Goal: Information Seeking & Learning: Learn about a topic

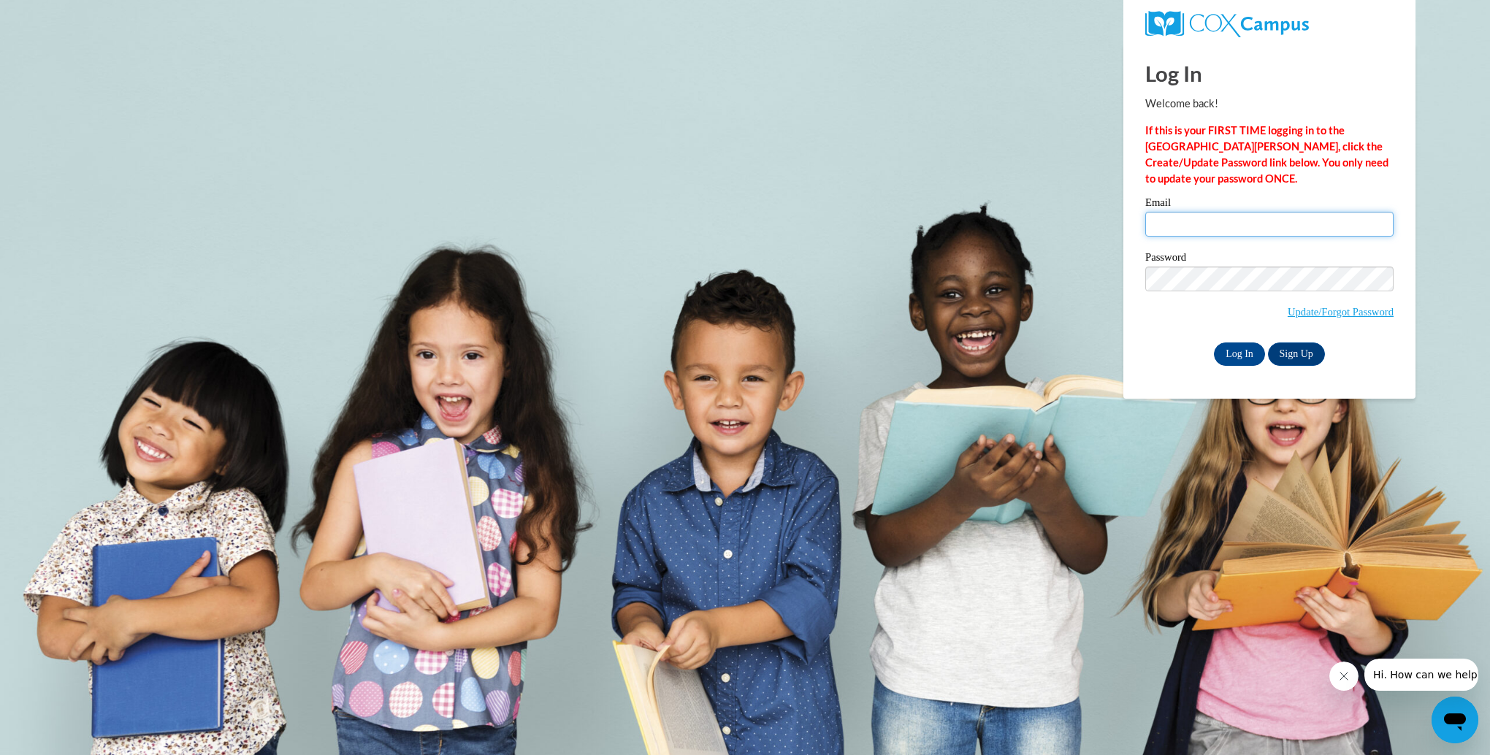
click at [1165, 217] on input "Email" at bounding box center [1269, 224] width 248 height 25
type input "blcrump@nemcc.edu"
click at [1237, 353] on input "Log In" at bounding box center [1239, 354] width 51 height 23
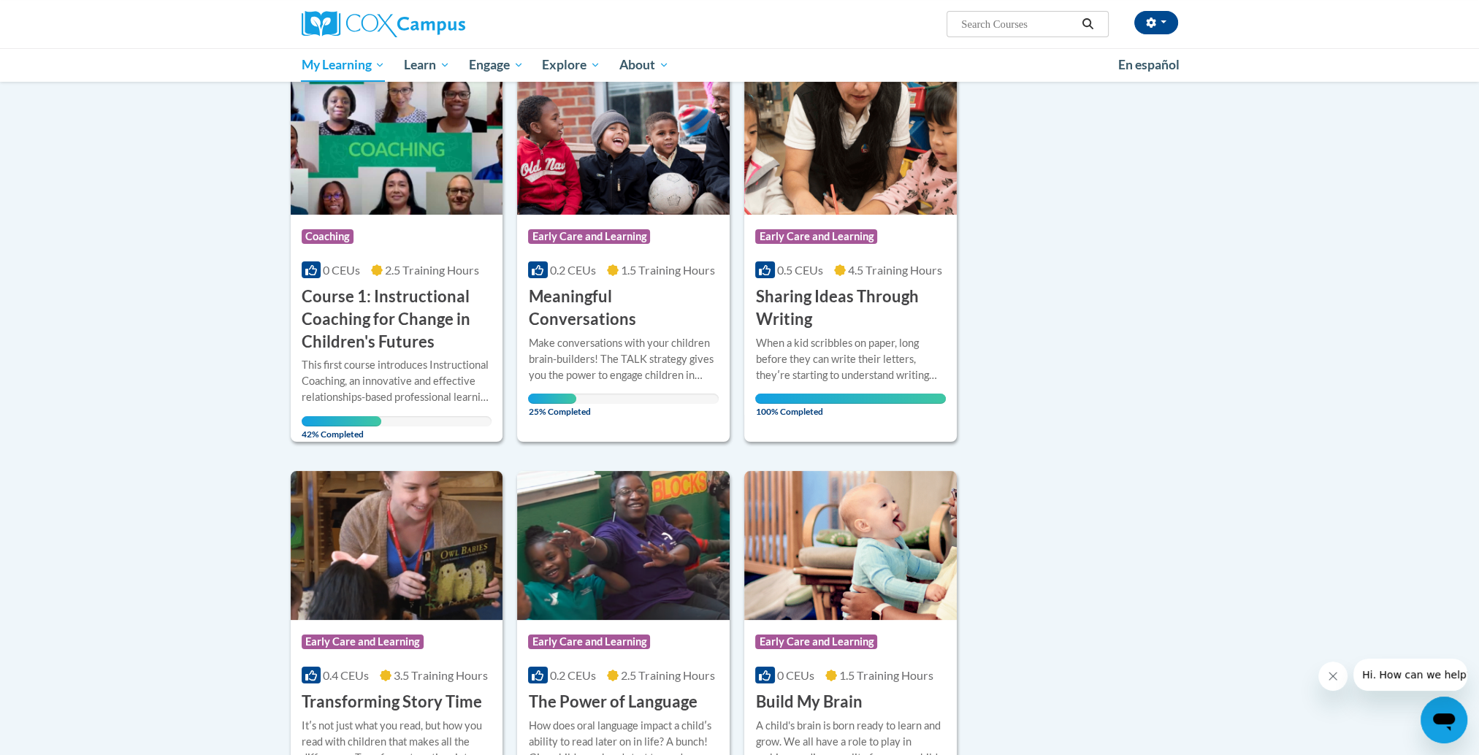
scroll to position [199, 0]
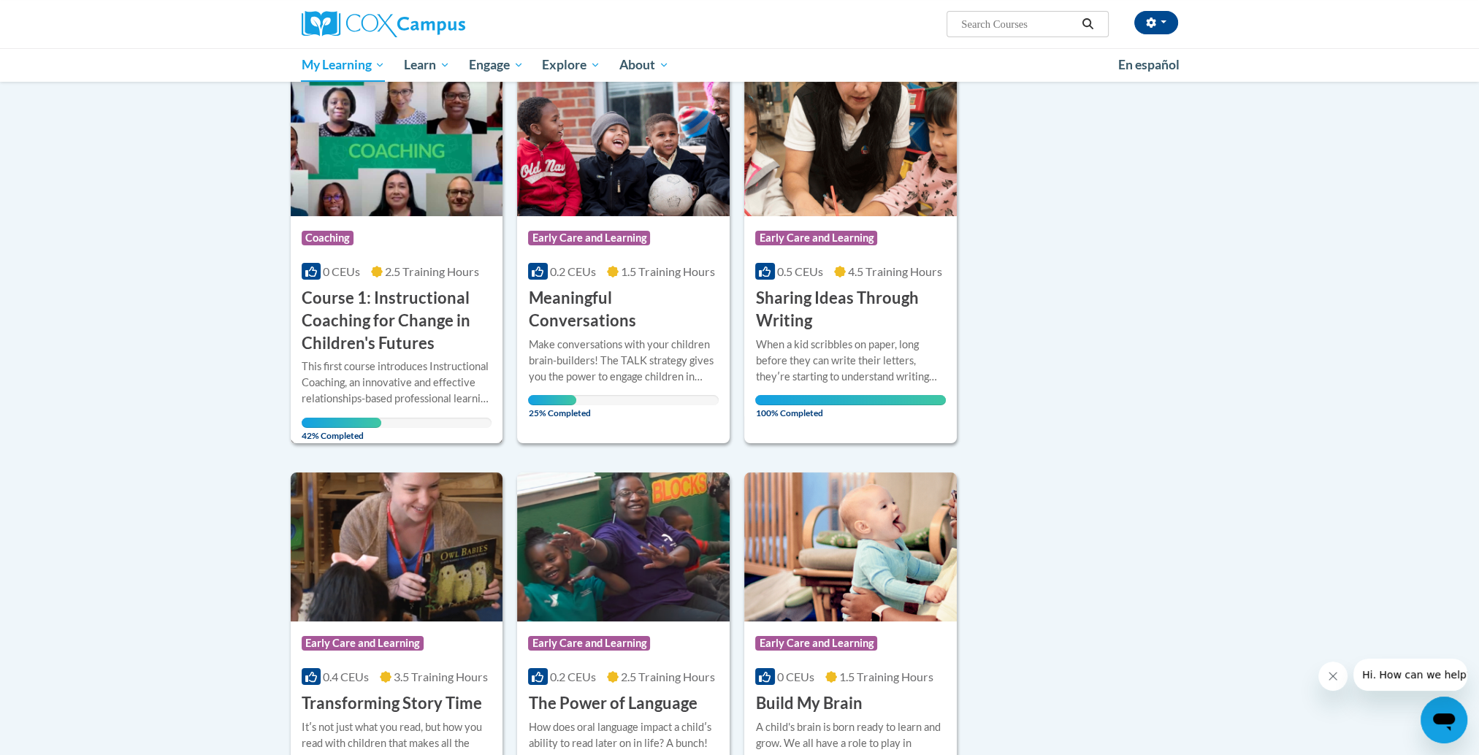
click at [390, 329] on h3 "Course 1: Instructional Coaching for Change in Children's Futures" at bounding box center [397, 320] width 191 height 67
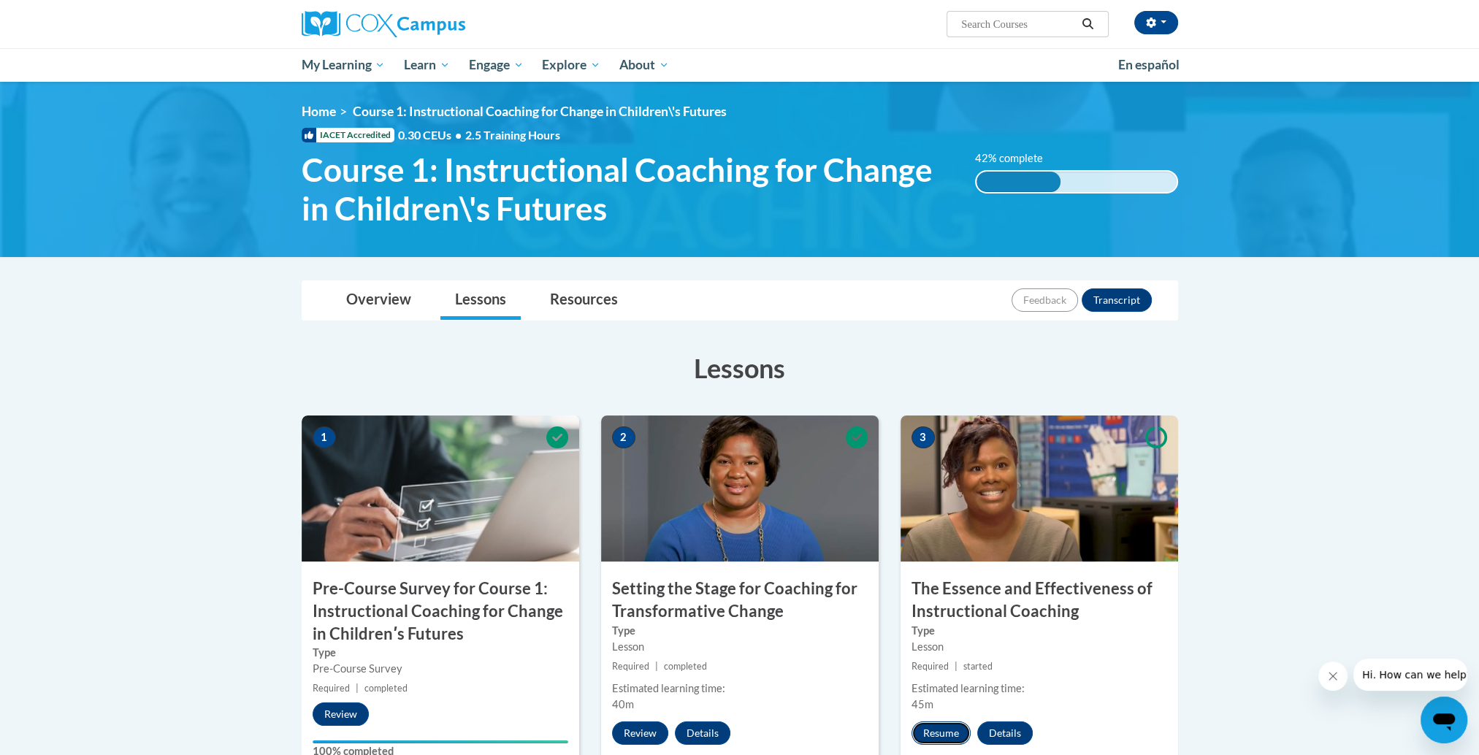
click at [944, 733] on button "Resume" at bounding box center [940, 733] width 59 height 23
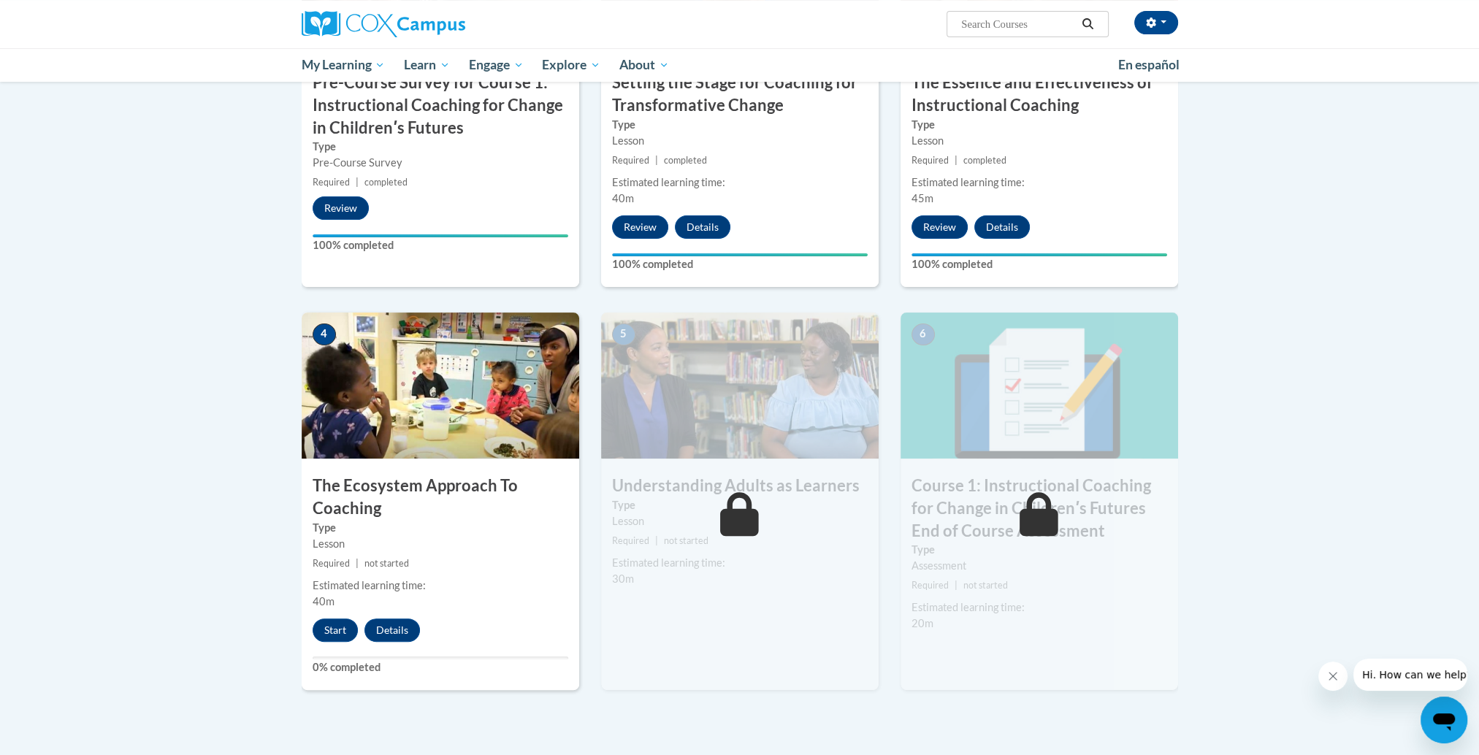
scroll to position [510, 0]
